Goal: Check status

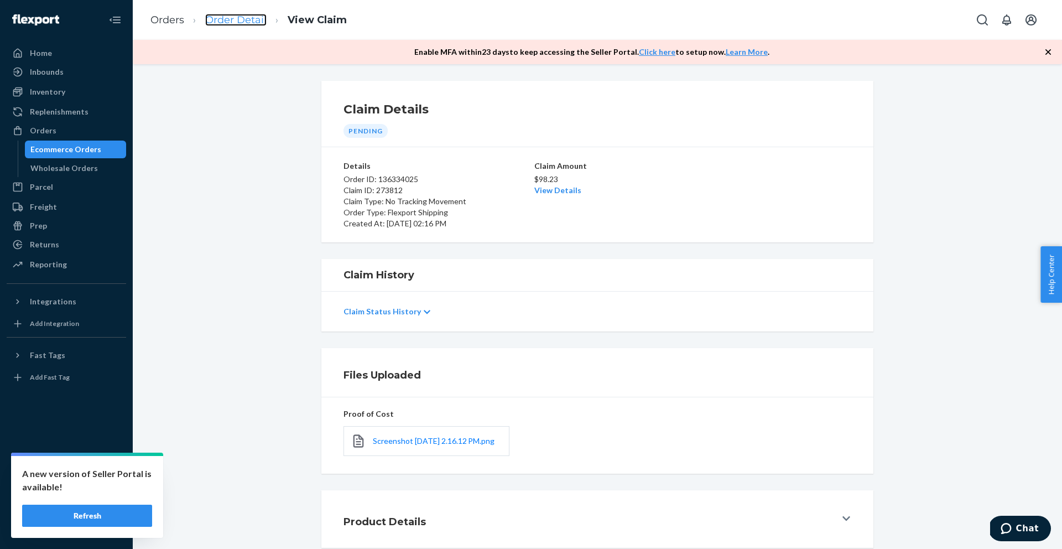
click at [222, 20] on link "Order Detail" at bounding box center [235, 20] width 61 height 12
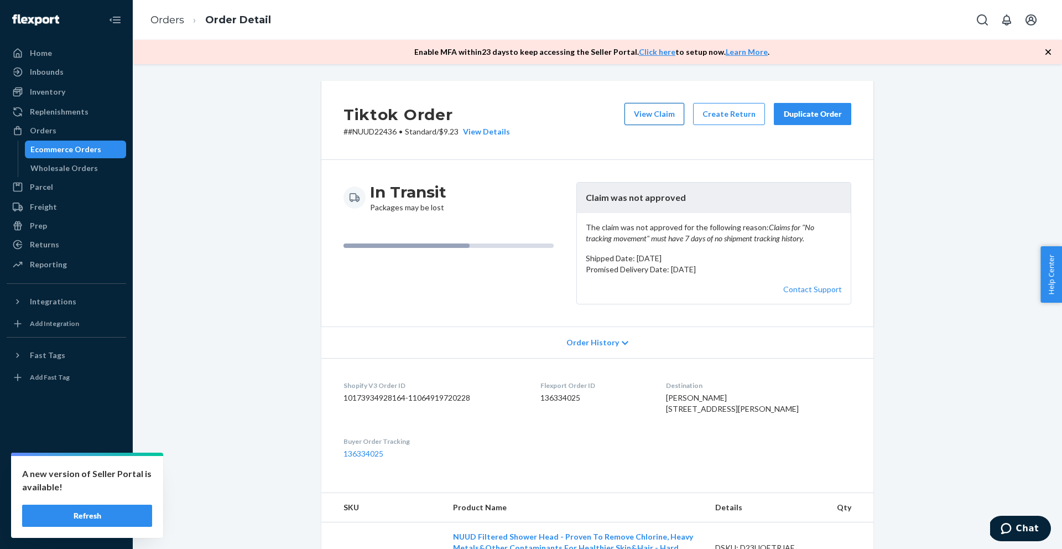
click at [664, 113] on button "View Claim" at bounding box center [655, 114] width 60 height 22
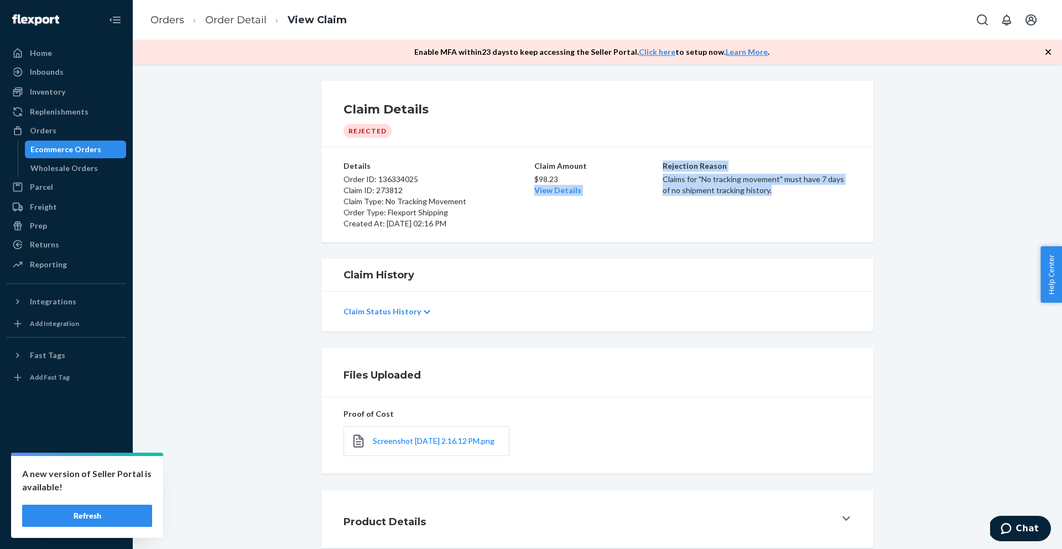
drag, startPoint x: 761, startPoint y: 195, endPoint x: 659, endPoint y: 180, distance: 103.4
click at [659, 180] on div "Details Order ID: 136334025 Claim ID: 273812 Claim Type: No Tracking Movement O…" at bounding box center [598, 194] width 508 height 69
click at [698, 195] on p "Claims for "No tracking movement" must have 7 days of no shipment tracking hist…" at bounding box center [757, 185] width 189 height 22
drag, startPoint x: 763, startPoint y: 191, endPoint x: 665, endPoint y: 179, distance: 98.7
click at [664, 179] on p "Claims for "No tracking movement" must have 7 days of no shipment tracking hist…" at bounding box center [757, 185] width 189 height 22
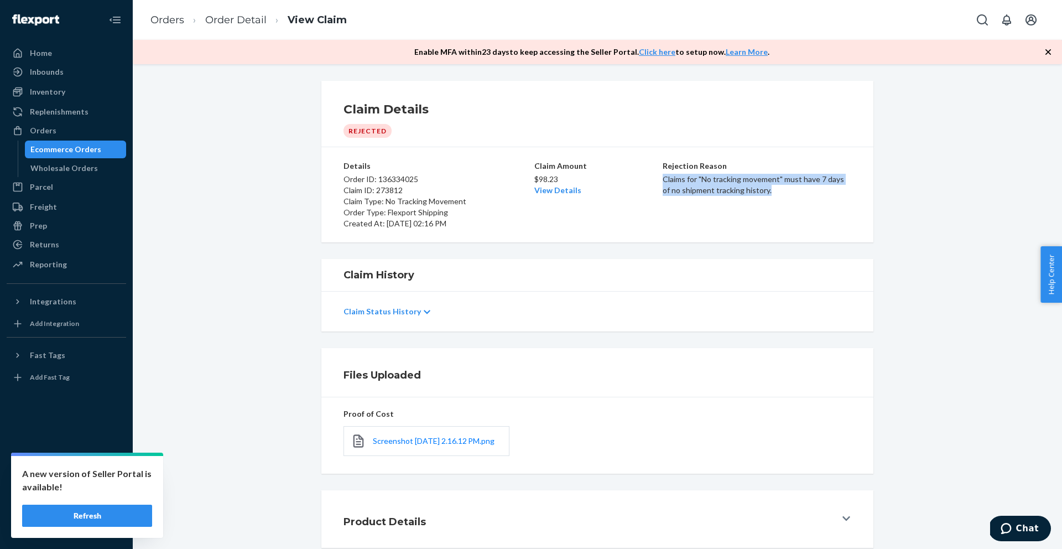
copy p "Claims for "No tracking movement" must have 7 days of no shipment tracking hist…"
